Goal: Information Seeking & Learning: Check status

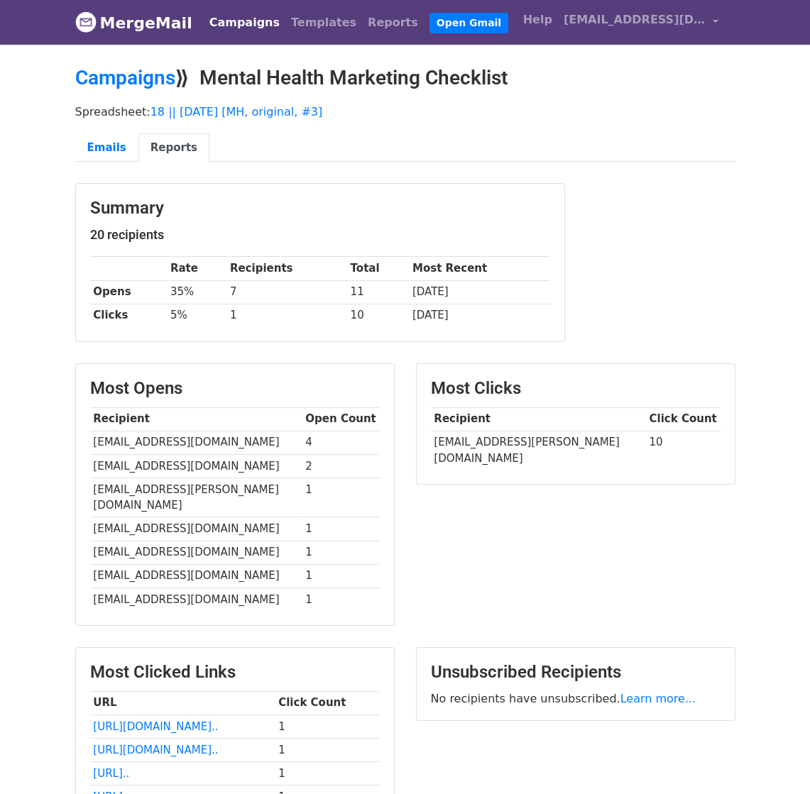
click at [221, 23] on link "Campaigns" at bounding box center [245, 23] width 82 height 28
